Goal: Information Seeking & Learning: Learn about a topic

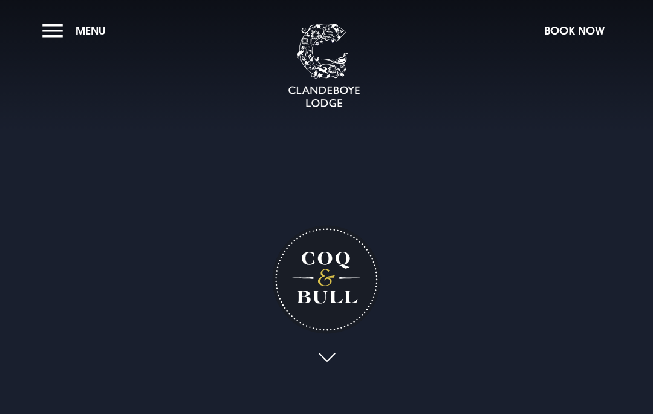
click at [333, 372] on link at bounding box center [327, 358] width 28 height 27
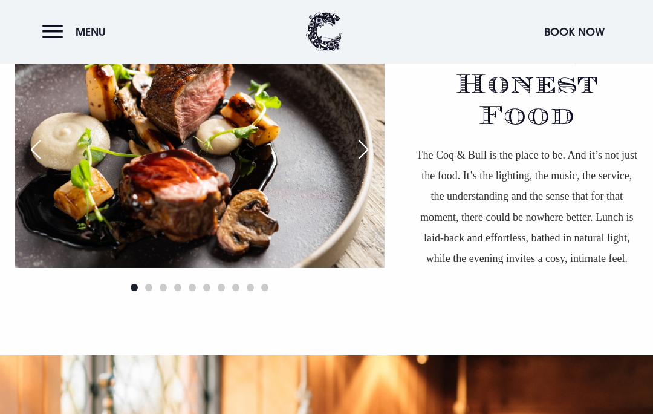
scroll to position [776, 0]
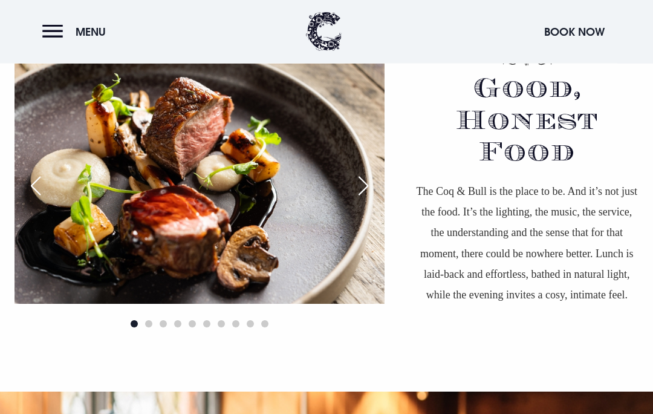
click at [366, 200] on div "Next slide" at bounding box center [364, 186] width 30 height 27
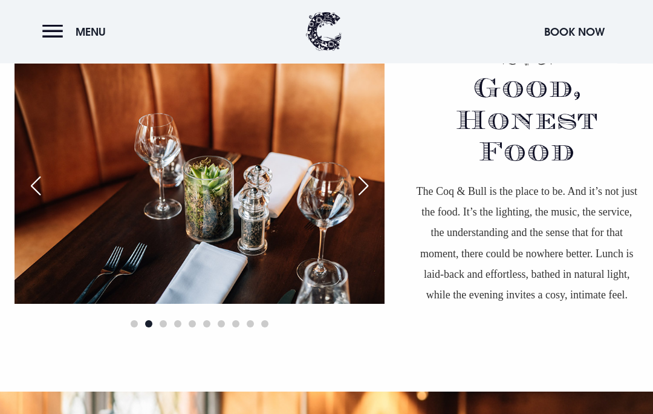
scroll to position [776, 0]
click at [372, 199] on div "Next slide" at bounding box center [364, 185] width 30 height 27
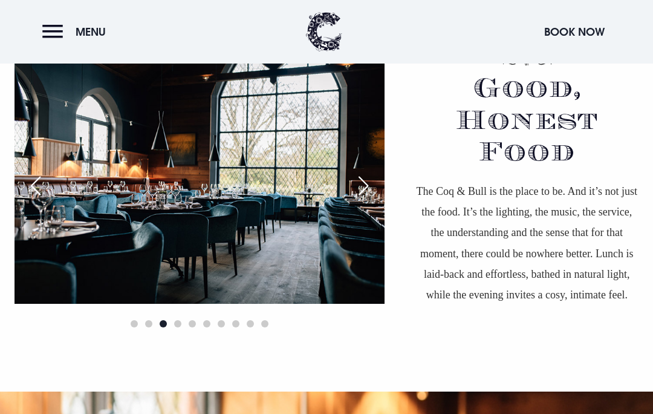
click at [368, 199] on div "Next slide" at bounding box center [364, 185] width 30 height 27
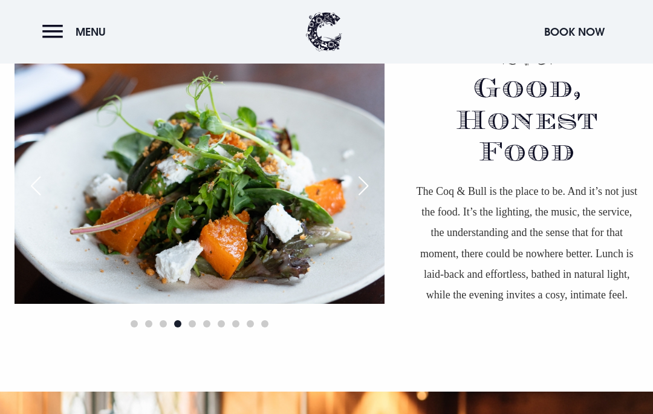
click at [366, 199] on div "Next slide" at bounding box center [364, 185] width 30 height 27
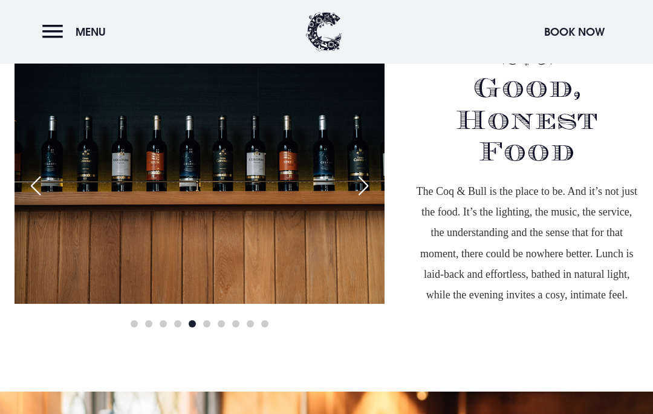
click at [361, 199] on div "Next slide" at bounding box center [364, 185] width 30 height 27
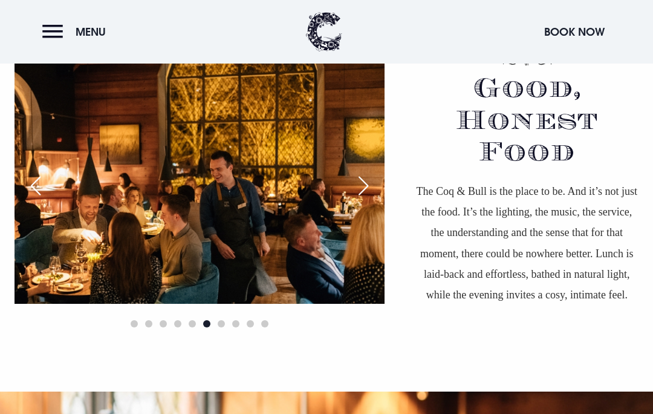
click at [359, 199] on div "Next slide" at bounding box center [364, 185] width 30 height 27
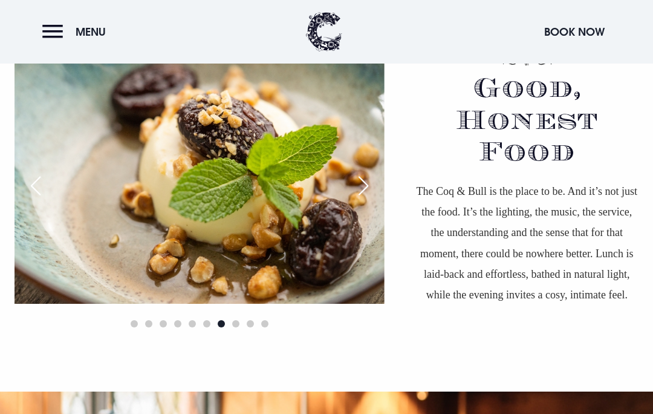
click at [367, 199] on div "Next slide" at bounding box center [364, 185] width 30 height 27
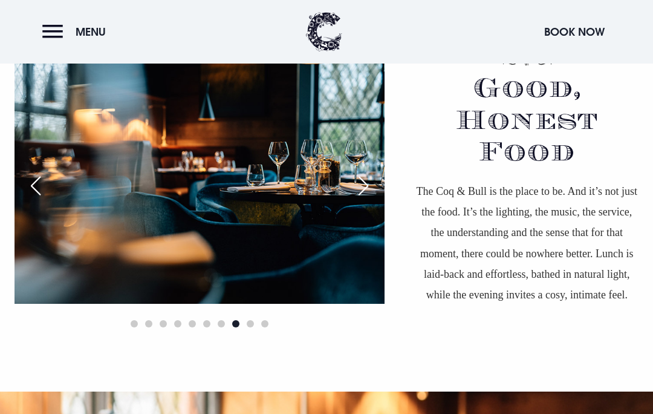
click at [365, 199] on div "Next slide" at bounding box center [364, 185] width 30 height 27
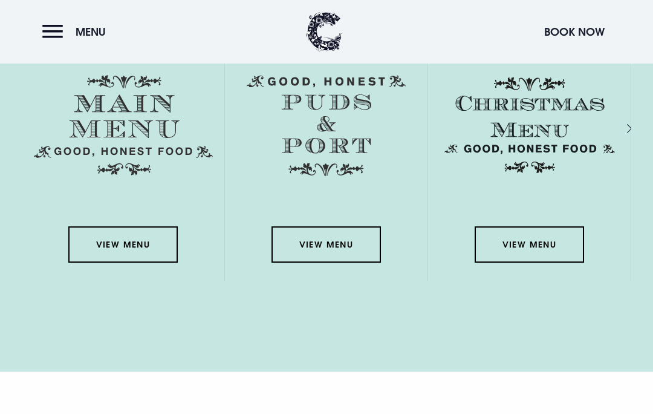
scroll to position [1715, 0]
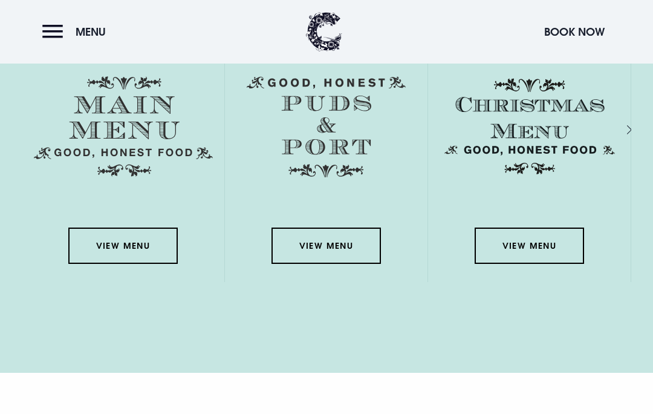
click at [128, 264] on link "View Menu" at bounding box center [122, 246] width 109 height 36
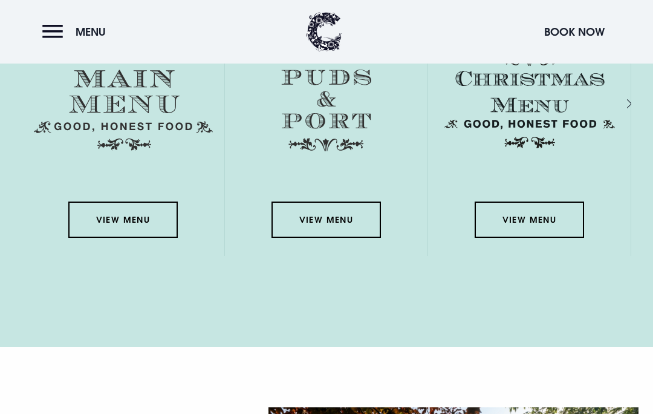
click at [328, 238] on link "View Menu" at bounding box center [326, 219] width 109 height 36
click at [531, 238] on link "View Menu" at bounding box center [529, 219] width 109 height 36
